Goal: Find specific page/section: Find specific page/section

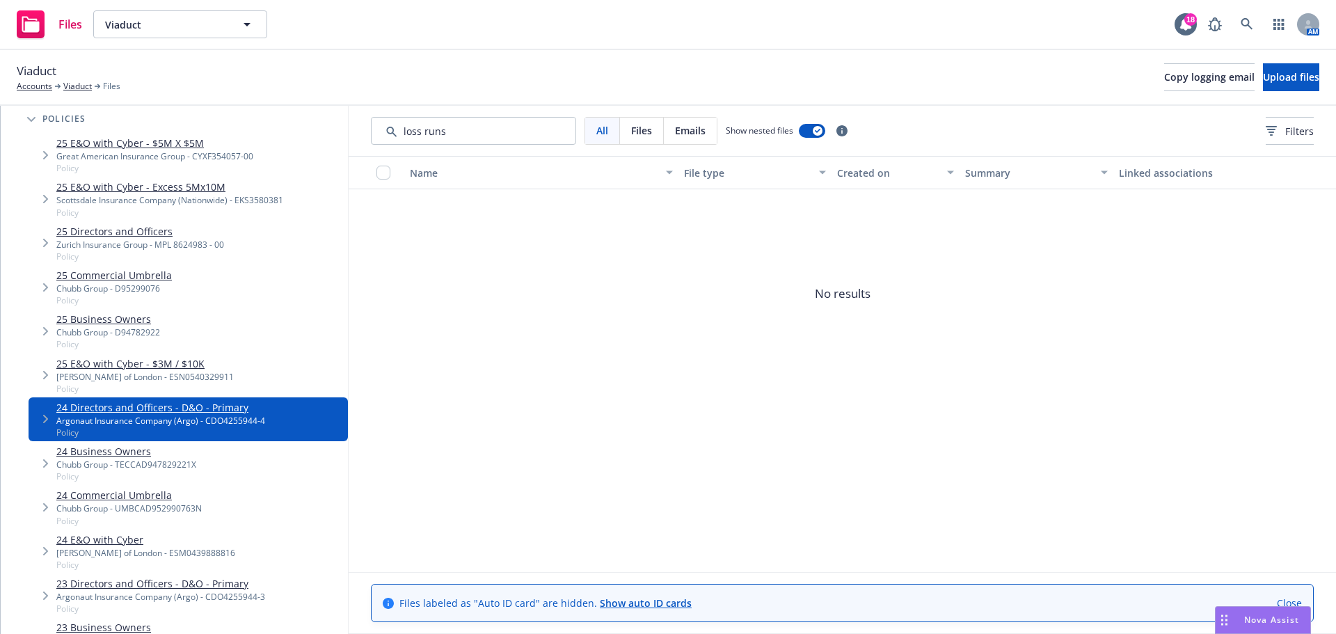
scroll to position [139, 0]
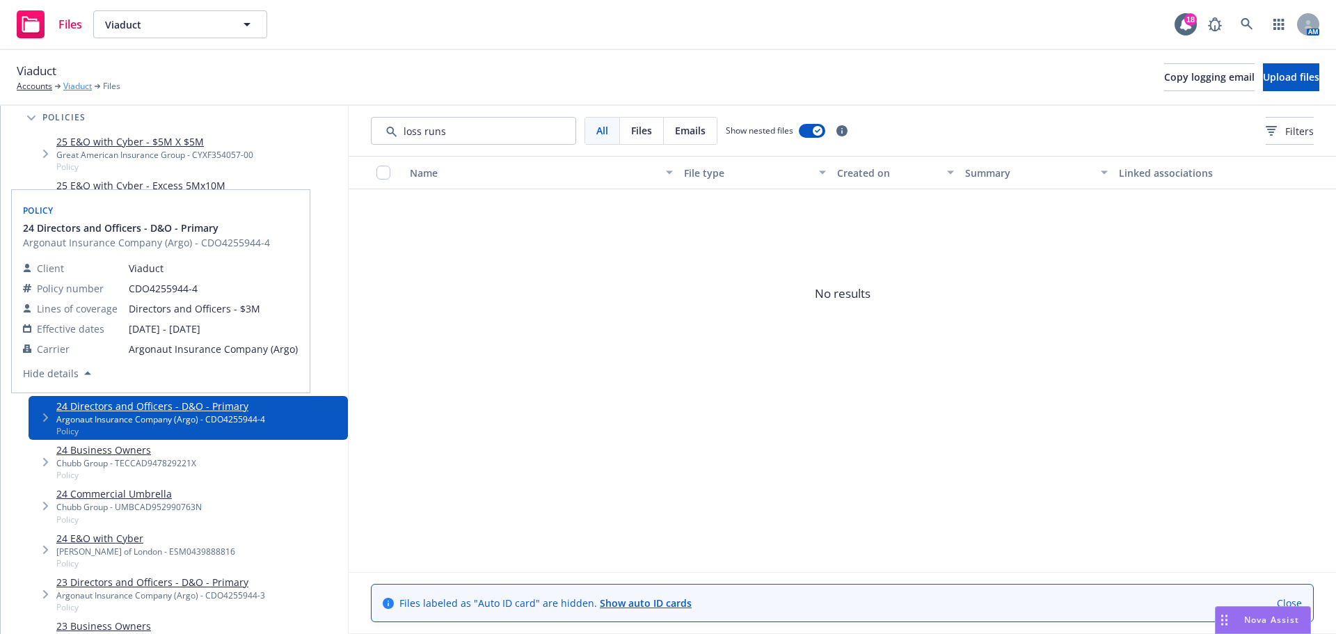
click at [81, 86] on link "Viaduct" at bounding box center [77, 86] width 29 height 13
